Goal: Check status

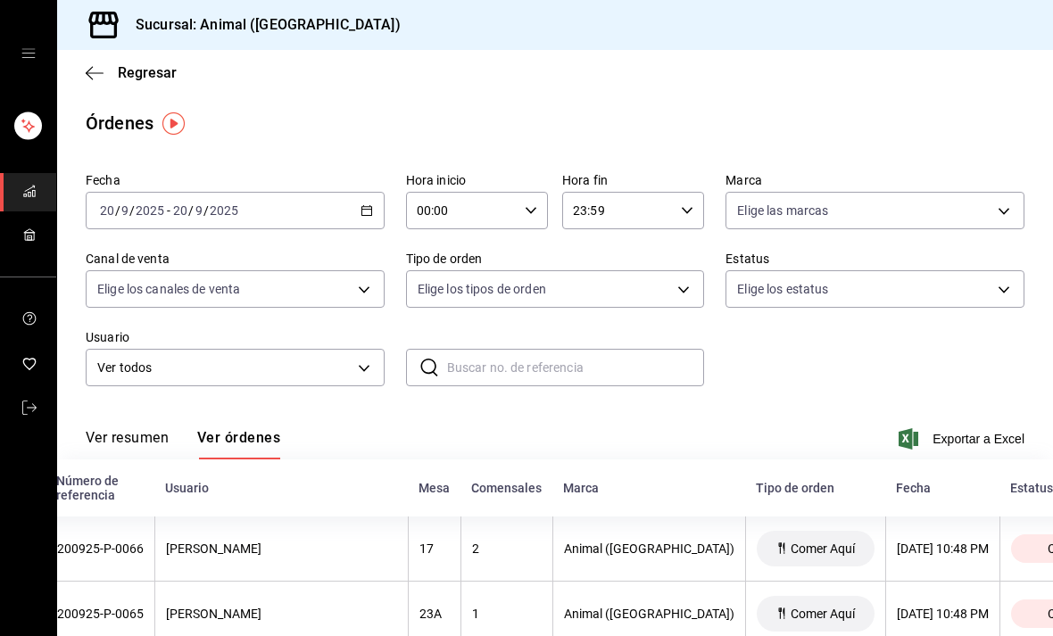
click at [368, 213] on icon "button" at bounding box center [366, 210] width 12 height 12
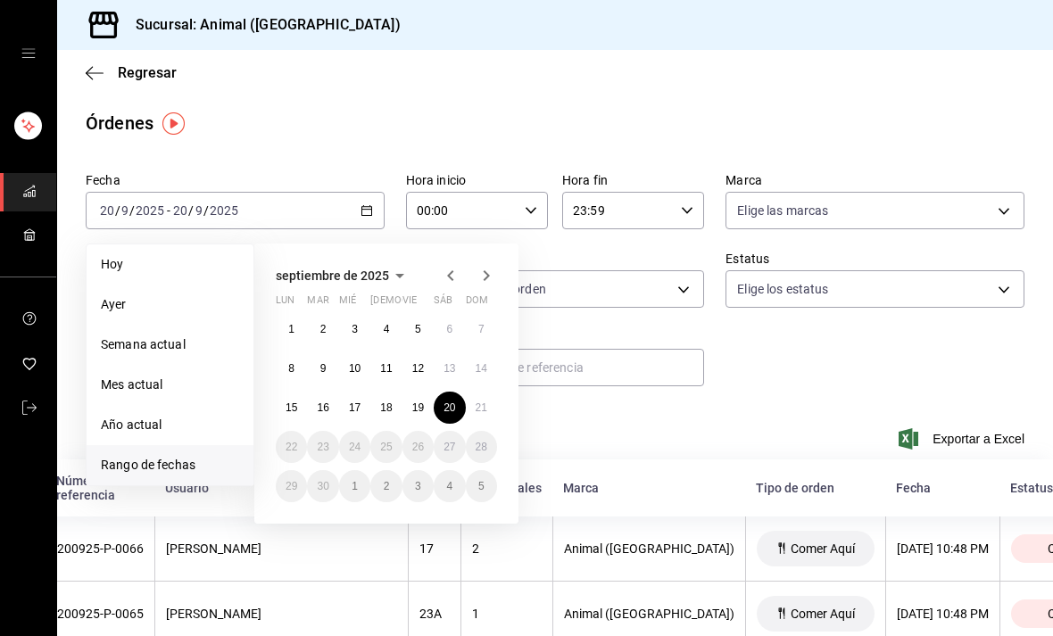
click at [295, 402] on abbr "15" at bounding box center [292, 408] width 12 height 12
click at [294, 407] on abbr "15" at bounding box center [292, 408] width 12 height 12
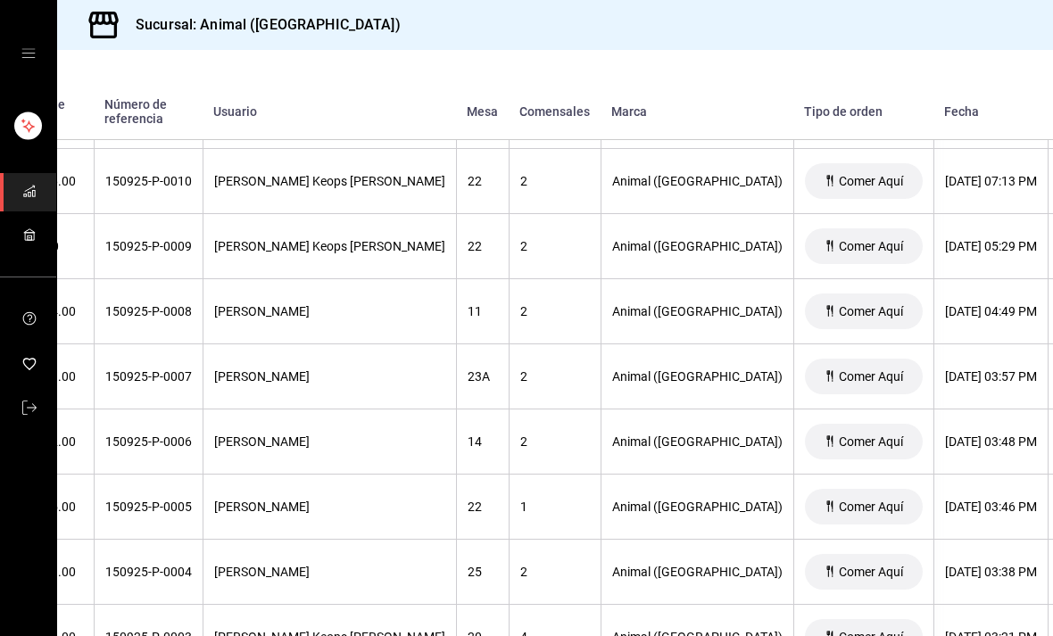
scroll to position [2699, 120]
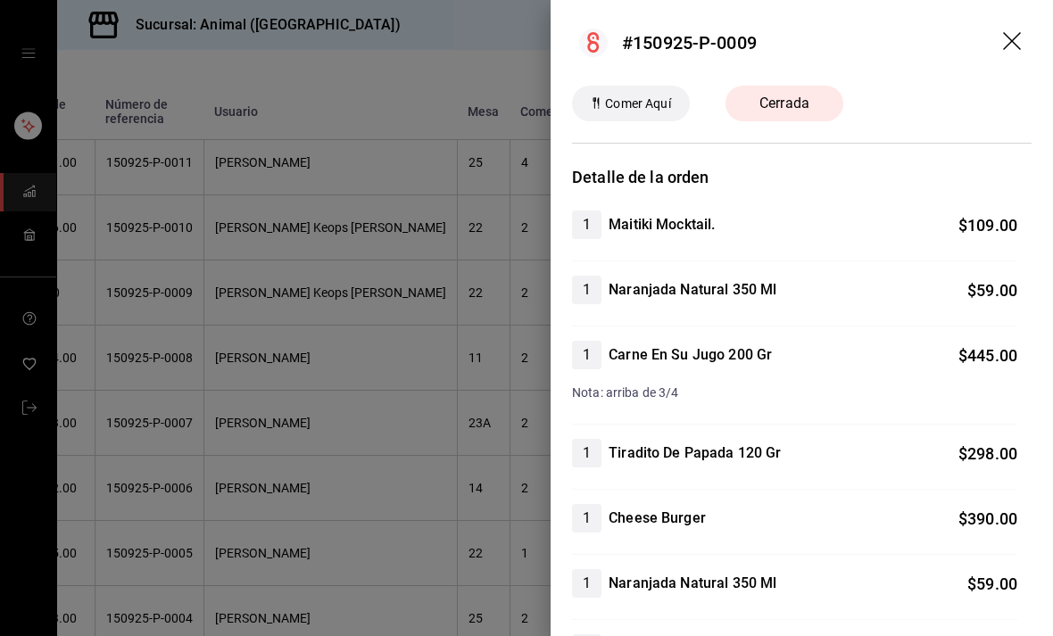
scroll to position [0, 0]
click at [1013, 37] on icon "drag" at bounding box center [1013, 42] width 21 height 21
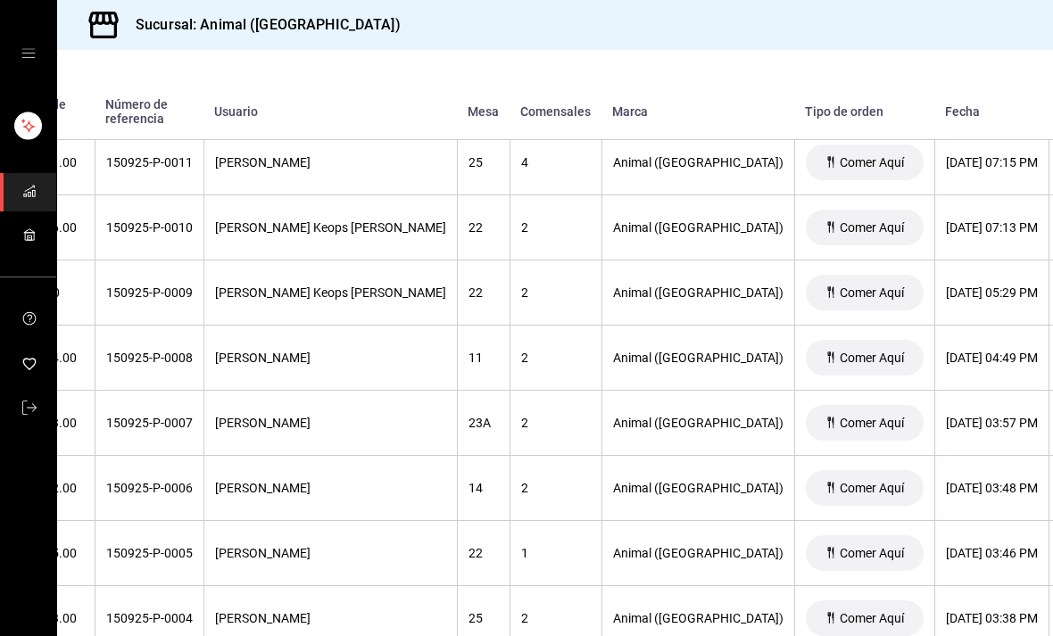
click at [1011, 37] on div "Sucursal: Animal ([GEOGRAPHIC_DATA])" at bounding box center [555, 25] width 996 height 50
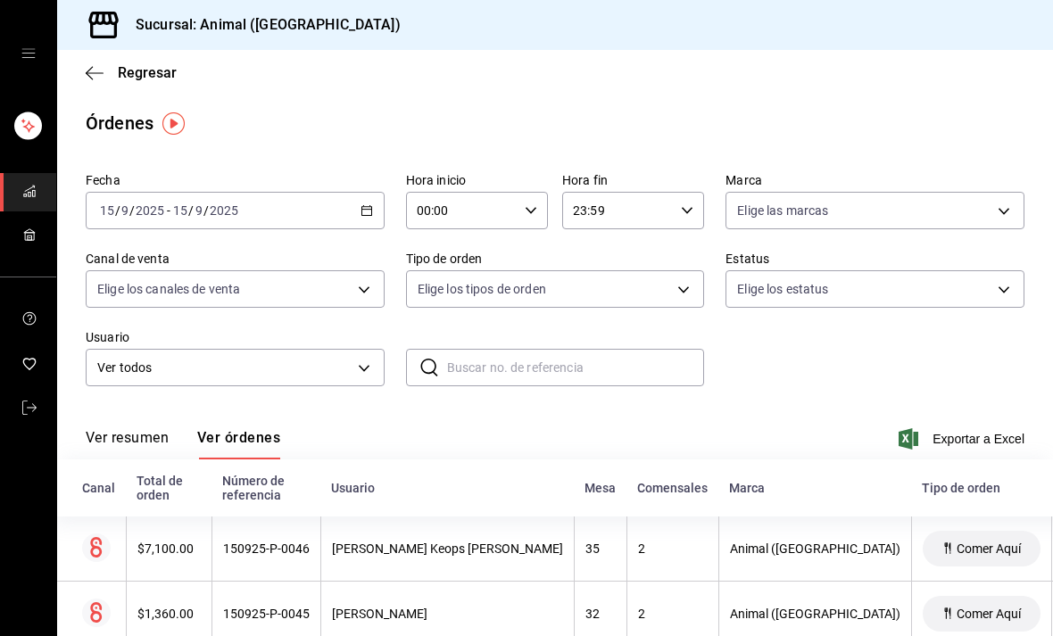
click at [360, 209] on icon "button" at bounding box center [366, 210] width 12 height 12
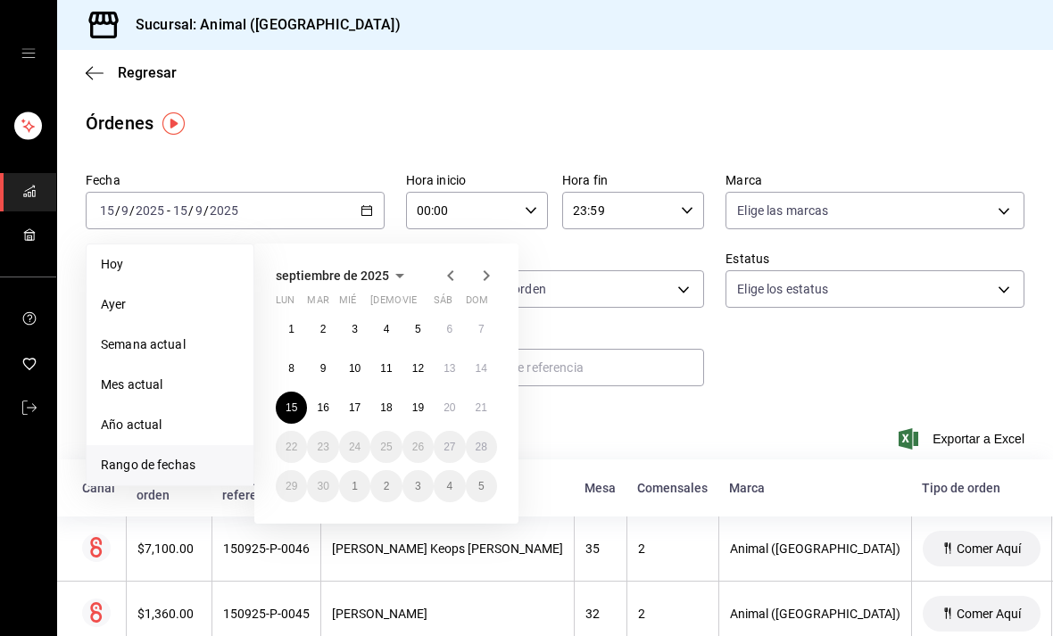
click at [480, 409] on abbr "21" at bounding box center [482, 408] width 12 height 12
click at [480, 408] on abbr "21" at bounding box center [482, 408] width 12 height 12
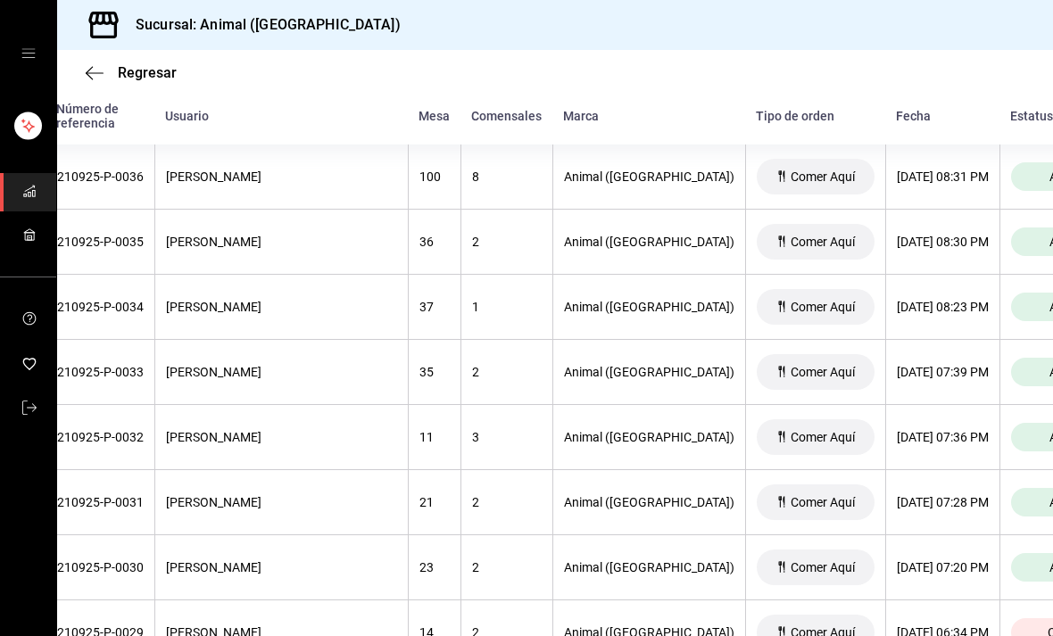
scroll to position [0, 170]
click at [1042, 174] on span "Abierta" at bounding box center [1069, 177] width 54 height 14
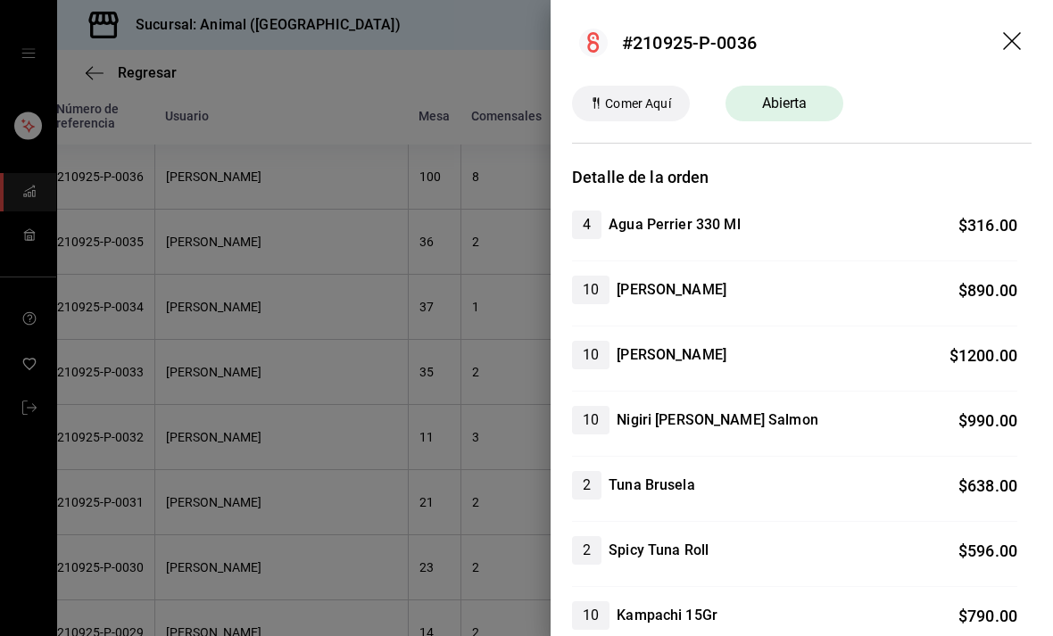
scroll to position [0, 0]
click at [1023, 40] on icon "drag" at bounding box center [1013, 42] width 21 height 21
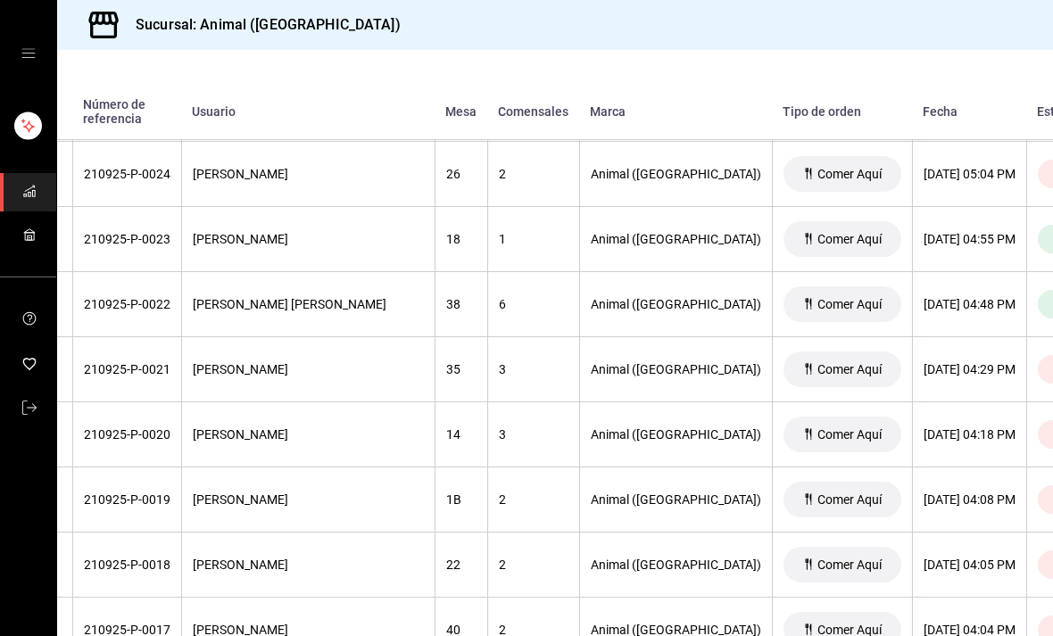
scroll to position [1170, 146]
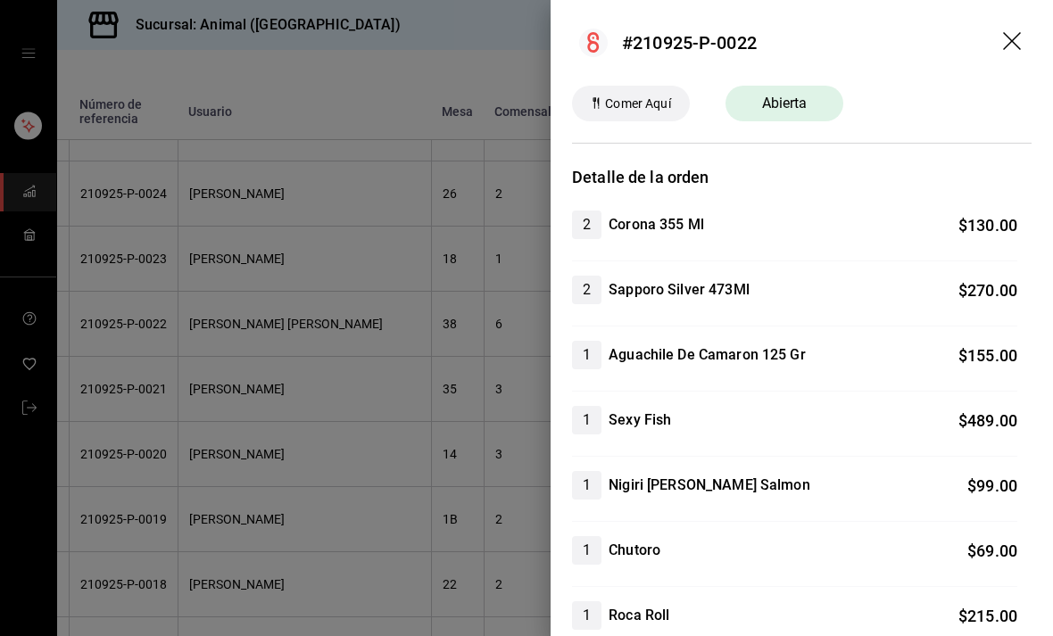
scroll to position [0, 0]
click at [1014, 38] on icon "drag" at bounding box center [1012, 41] width 18 height 18
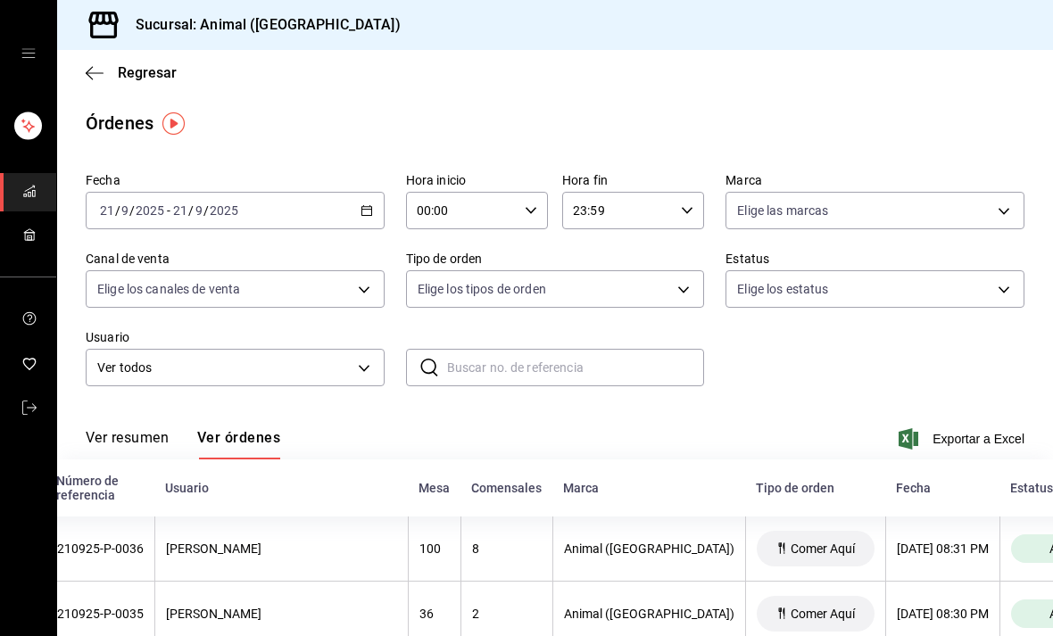
click at [377, 199] on div "[DATE] [DATE] - [DATE] [DATE]" at bounding box center [235, 210] width 299 height 37
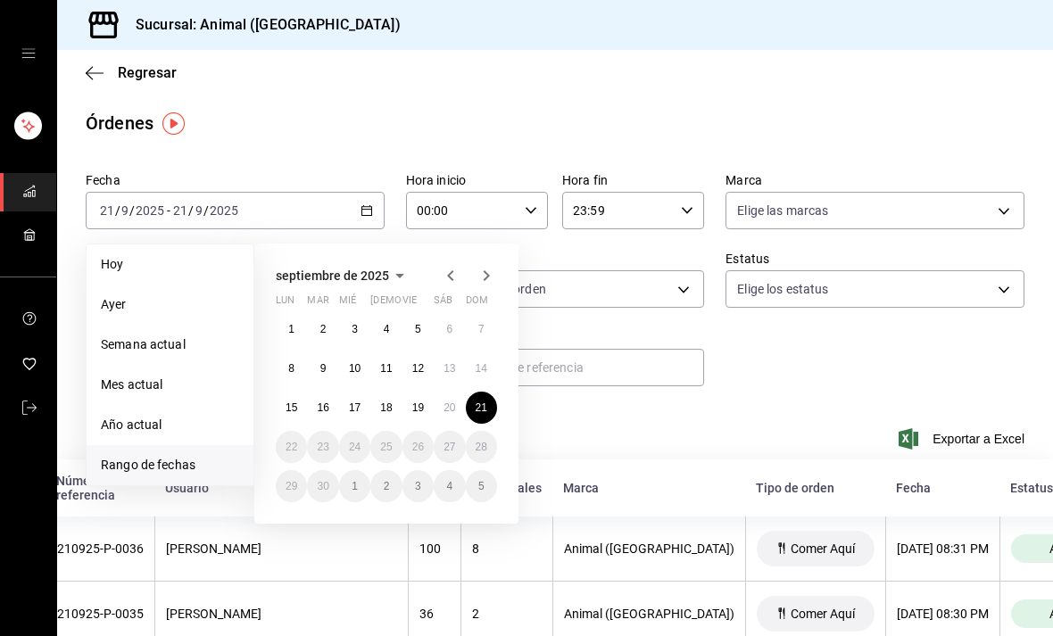
click at [487, 418] on button "21" at bounding box center [481, 408] width 31 height 32
click at [487, 411] on abbr "21" at bounding box center [482, 408] width 12 height 12
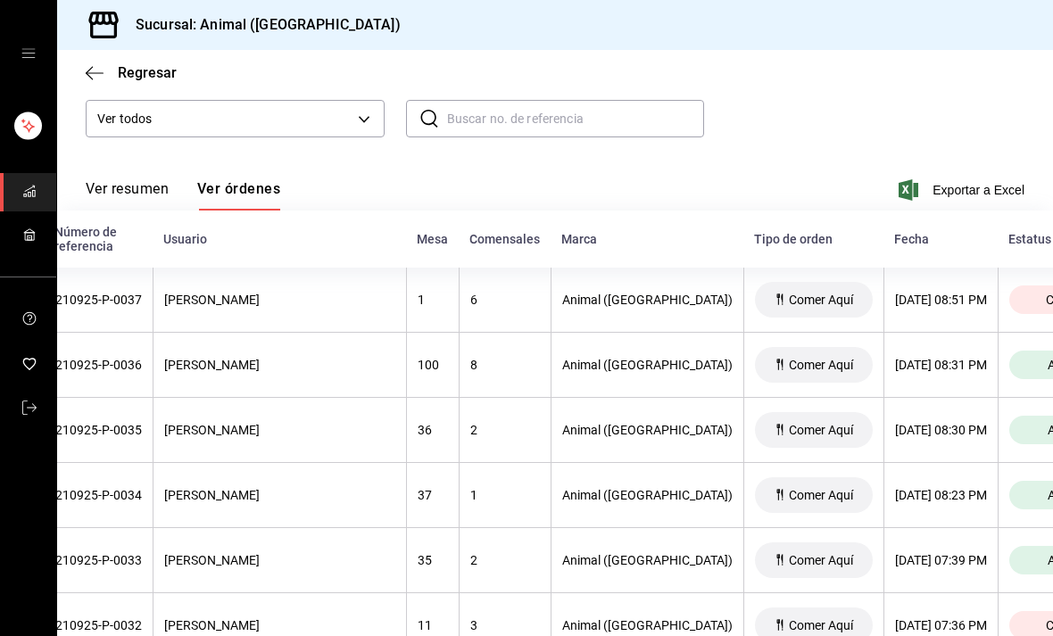
scroll to position [0, 170]
click at [1042, 372] on span "Abierta" at bounding box center [1069, 365] width 54 height 14
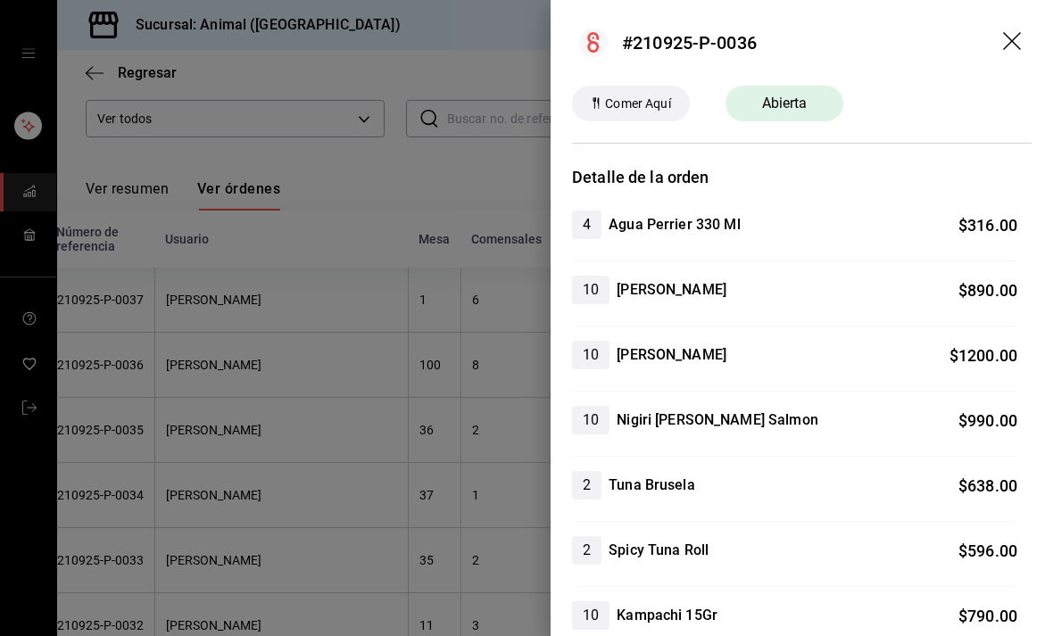
scroll to position [0, 0]
click at [1013, 33] on icon "drag" at bounding box center [1013, 42] width 21 height 21
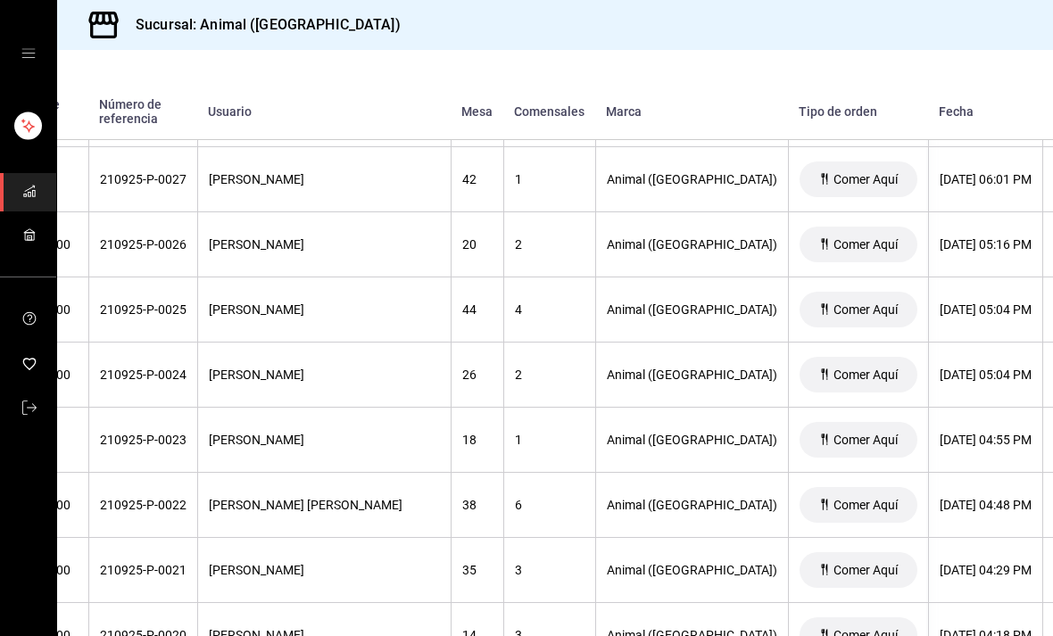
scroll to position [1069, 128]
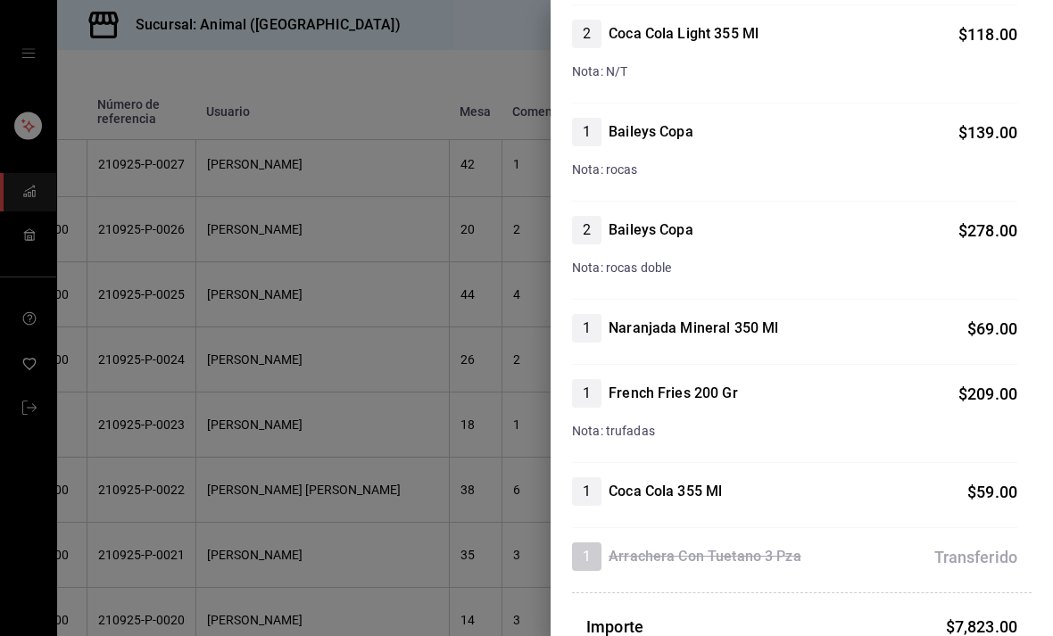
scroll to position [3560, 0]
